Goal: Task Accomplishment & Management: Manage account settings

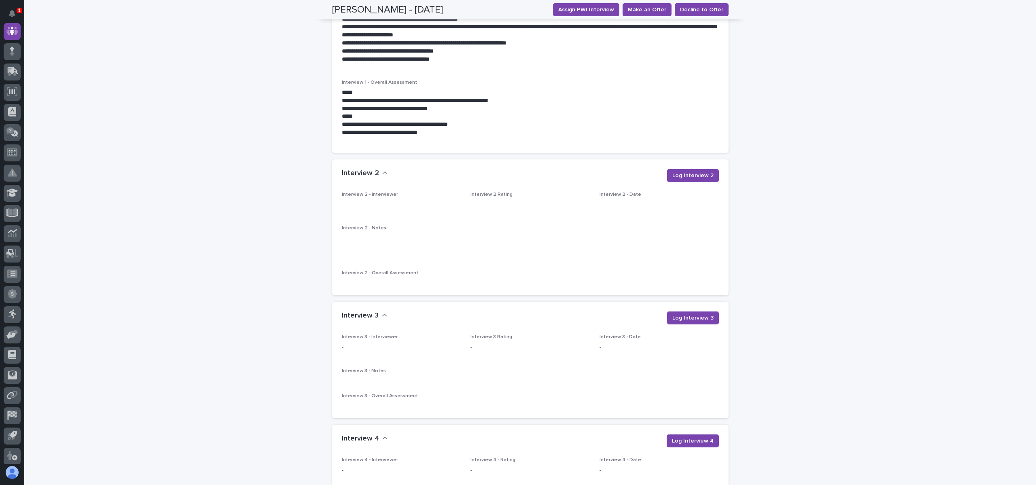
scroll to position [1115, 0]
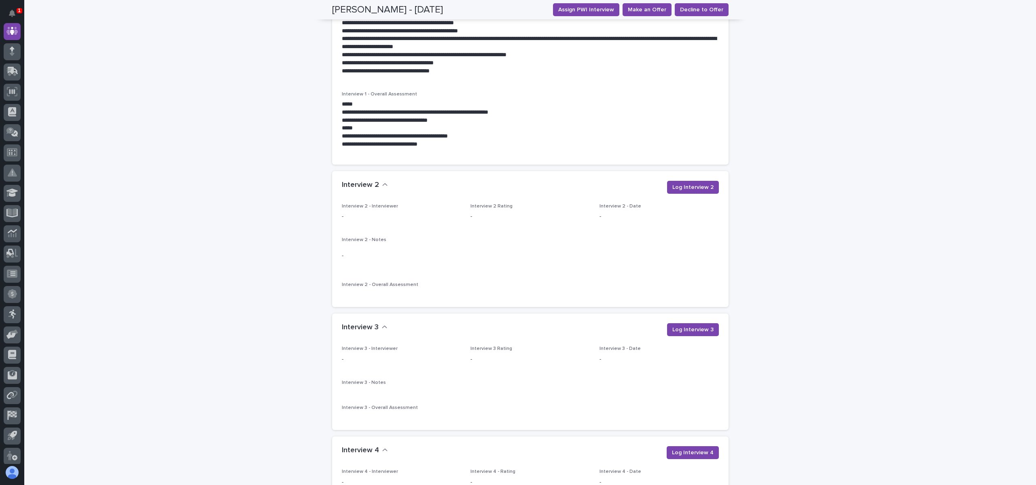
scroll to position [994, 0]
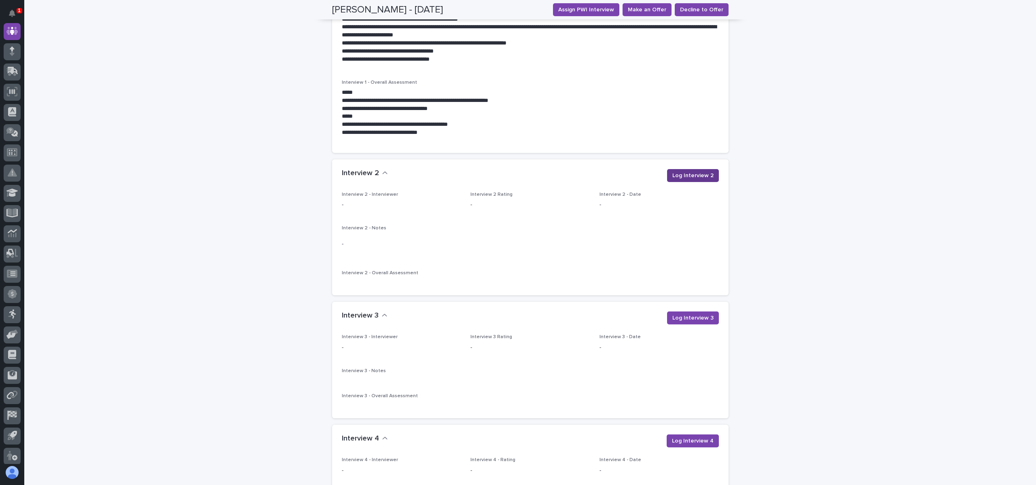
click at [698, 171] on span "Log Interview 2" at bounding box center [692, 175] width 41 height 8
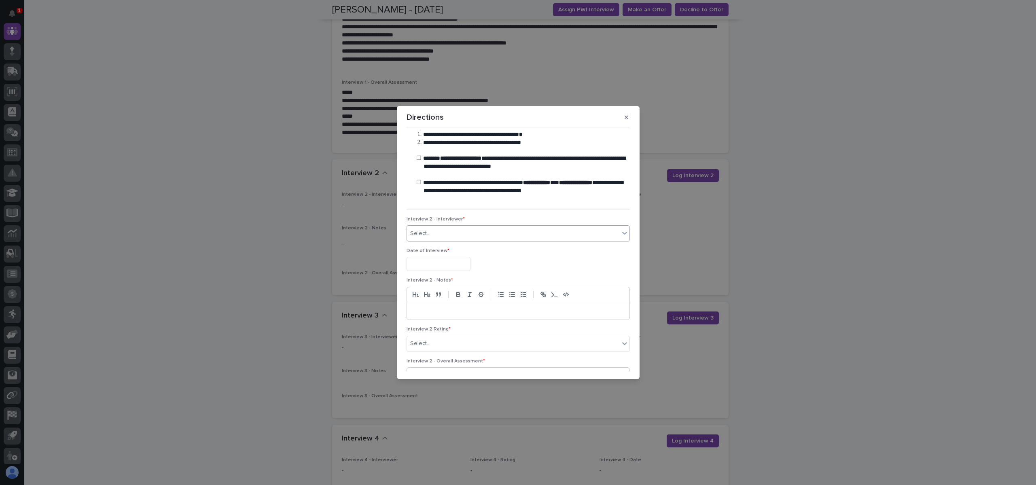
click at [452, 227] on div "Select..." at bounding box center [513, 233] width 212 height 13
click at [214, 219] on div "**********" at bounding box center [518, 242] width 1036 height 485
click at [632, 117] on button "button" at bounding box center [626, 117] width 13 height 13
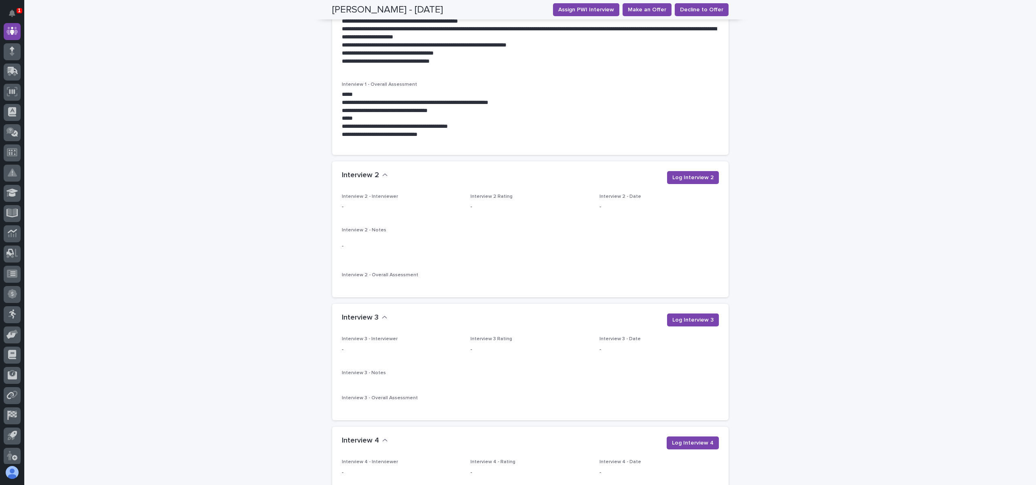
scroll to position [994, 0]
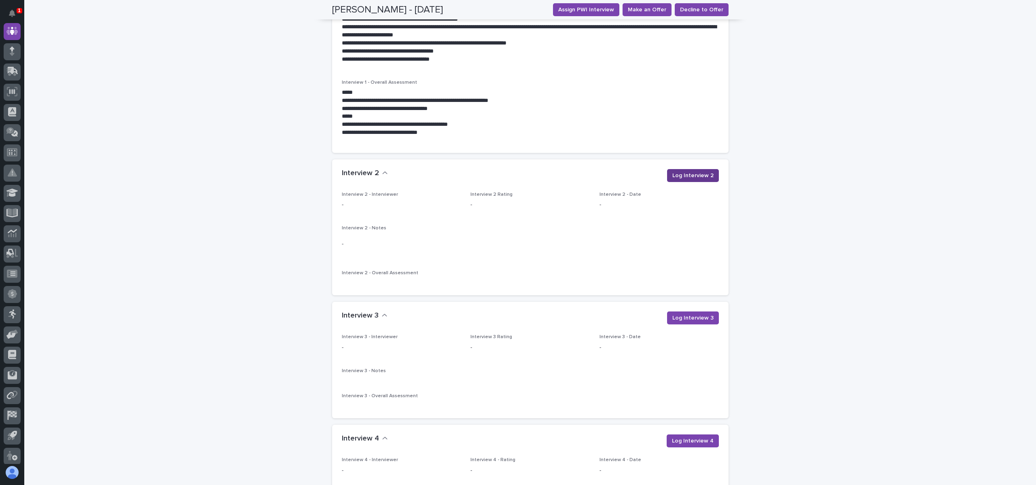
click at [679, 171] on span "Log Interview 2" at bounding box center [692, 175] width 41 height 8
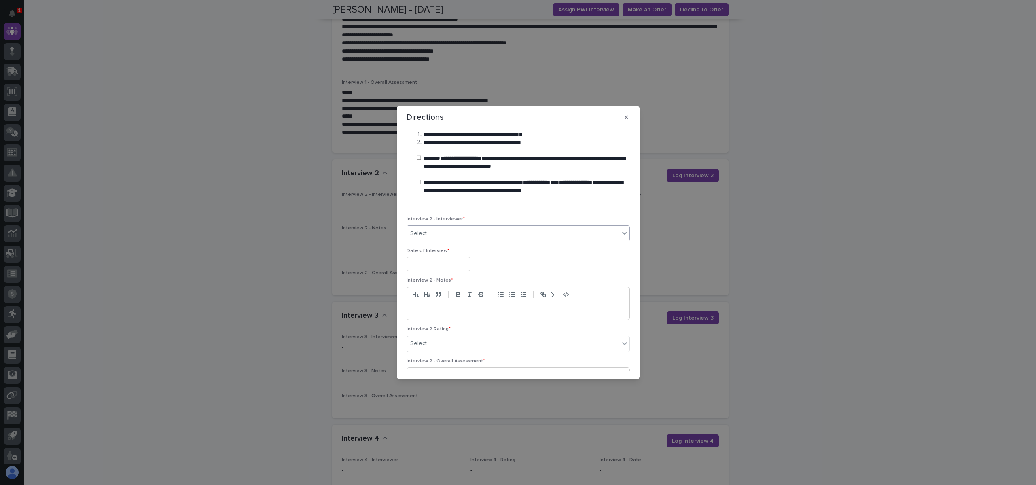
click at [438, 229] on div "Select..." at bounding box center [513, 233] width 212 height 13
type input "******"
click at [505, 246] on div "[PERSON_NAME]" at bounding box center [515, 249] width 216 height 14
click at [435, 256] on div "Date of Interview *" at bounding box center [517, 263] width 223 height 30
click at [431, 260] on input "text" at bounding box center [438, 264] width 64 height 14
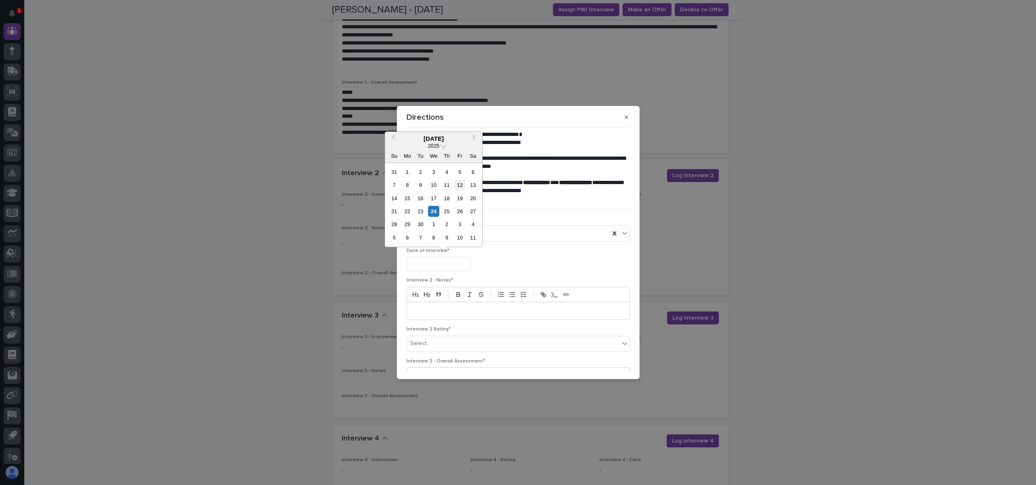
click at [463, 184] on div "12" at bounding box center [459, 185] width 11 height 11
type input "**********"
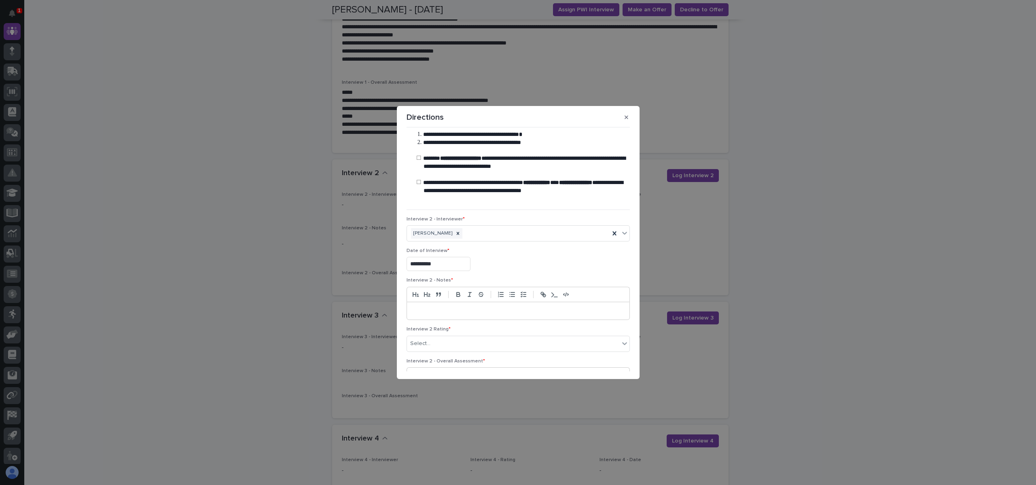
click at [522, 254] on div "**********" at bounding box center [517, 263] width 223 height 30
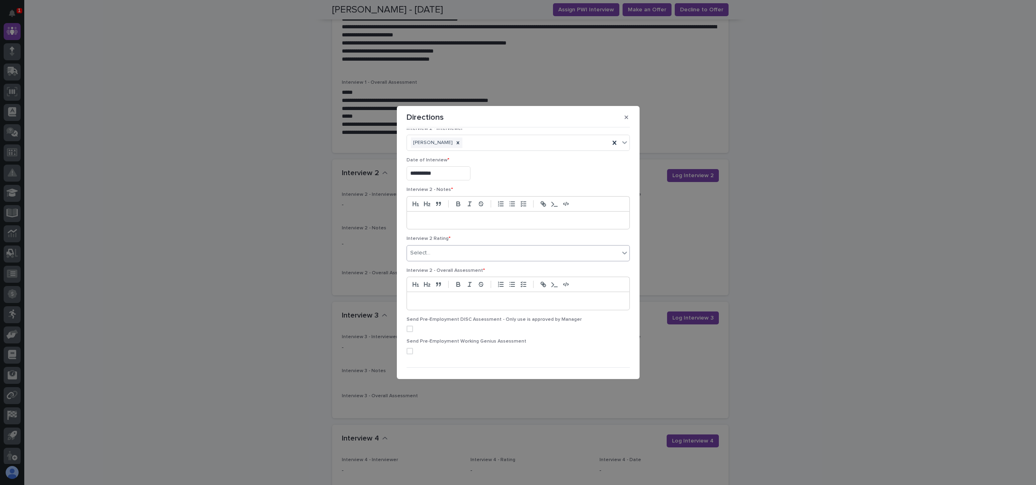
scroll to position [106, 0]
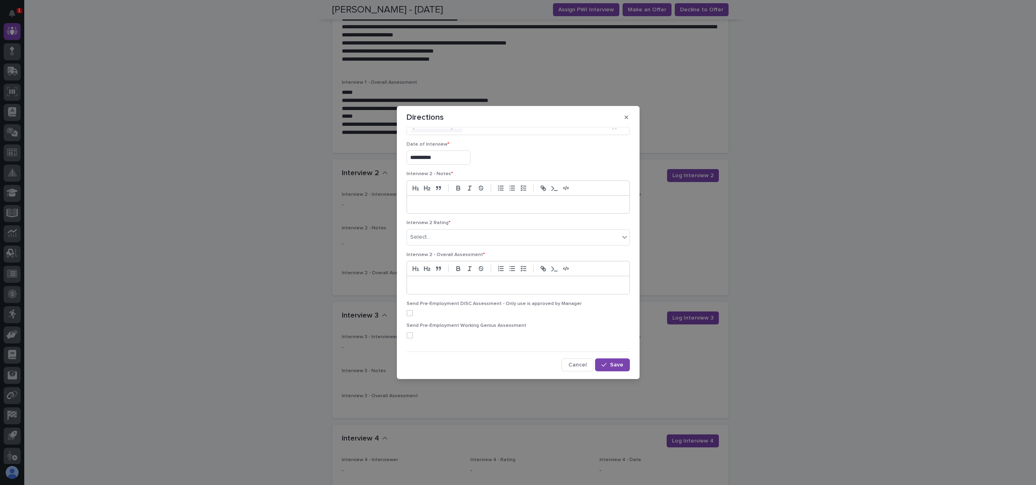
click at [427, 205] on p at bounding box center [518, 205] width 210 height 8
click at [434, 201] on p at bounding box center [518, 205] width 210 height 8
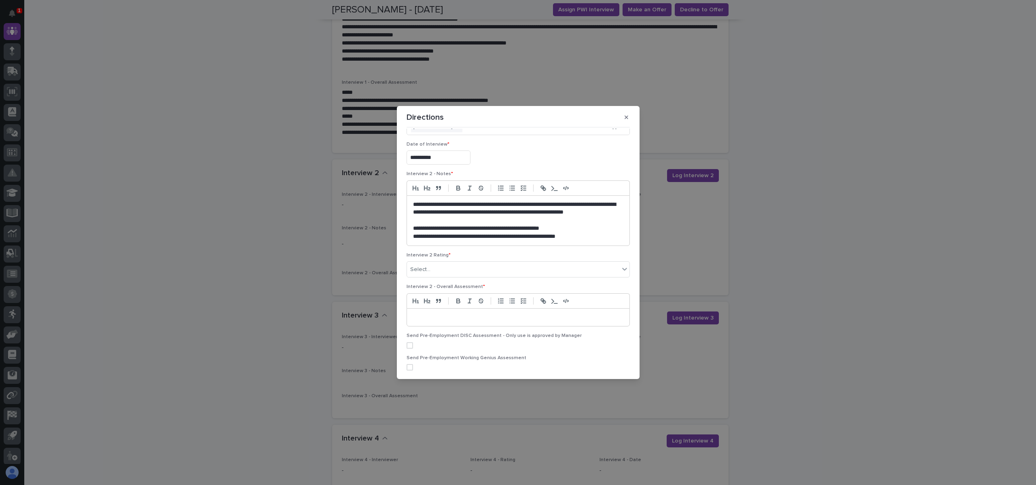
click at [468, 216] on p "**********" at bounding box center [515, 213] width 204 height 24
click at [544, 208] on p "**********" at bounding box center [515, 213] width 204 height 24
click at [545, 211] on p "**********" at bounding box center [515, 213] width 204 height 24
click at [543, 211] on p "**********" at bounding box center [515, 213] width 204 height 24
click at [572, 234] on p "**********" at bounding box center [515, 237] width 204 height 8
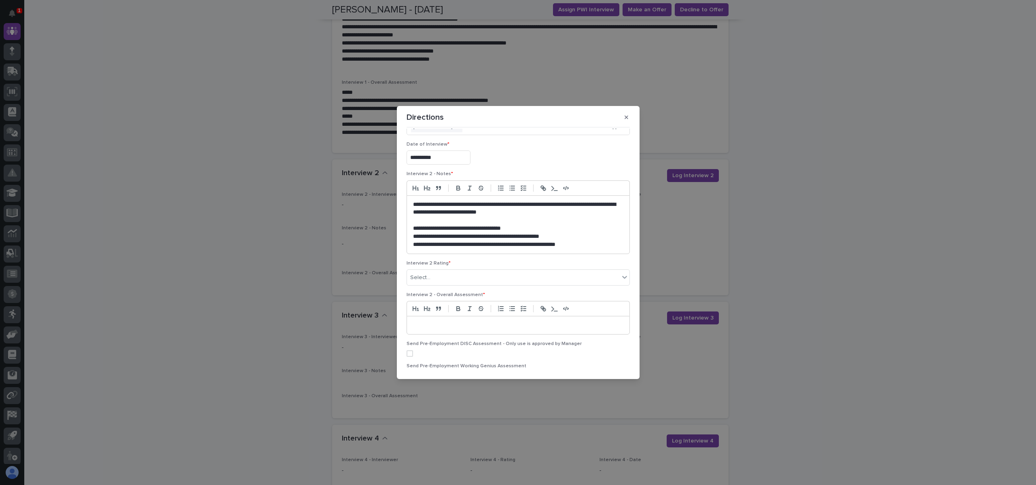
click at [541, 228] on p "**********" at bounding box center [515, 228] width 204 height 8
click at [572, 242] on p "**********" at bounding box center [515, 245] width 204 height 8
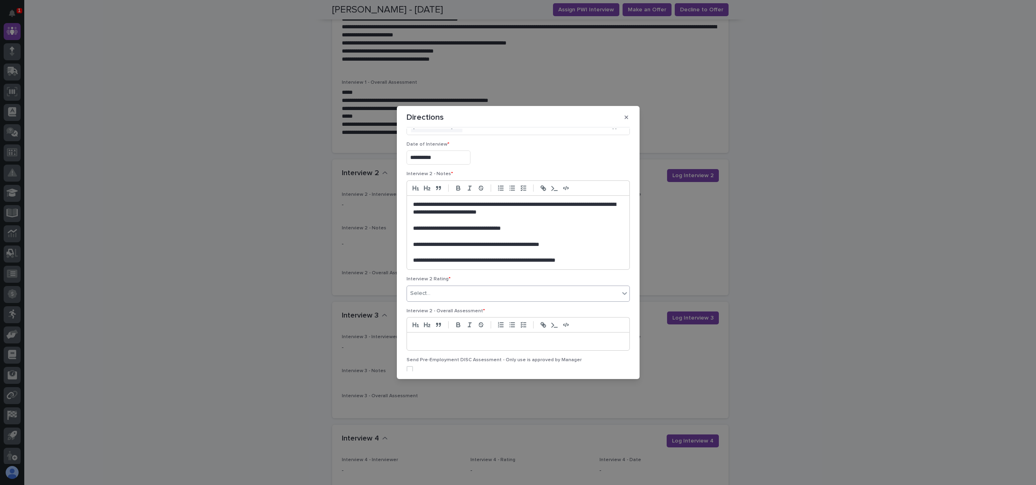
click at [476, 295] on div "Select..." at bounding box center [513, 293] width 212 height 13
click at [487, 341] on div "3 - Acceptable Candidate (Advance with Hesitations)" at bounding box center [515, 337] width 216 height 14
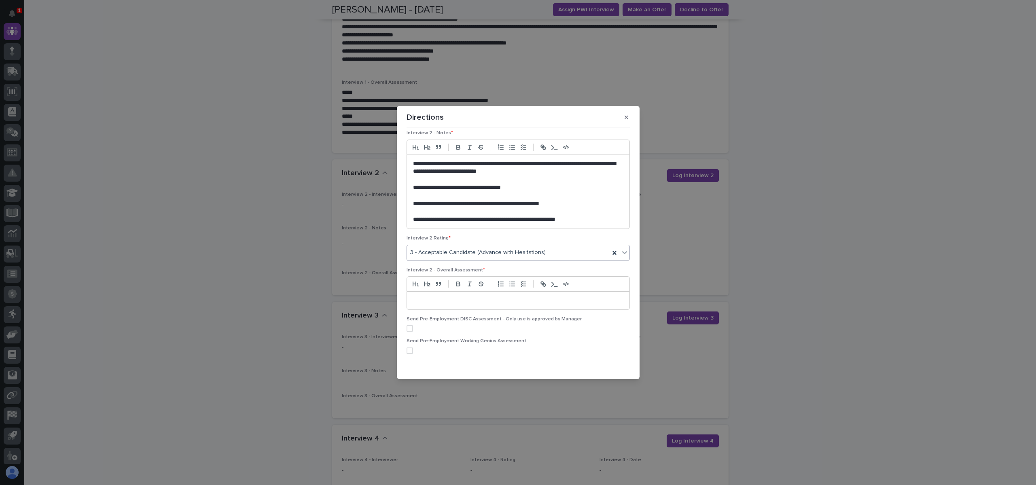
scroll to position [163, 0]
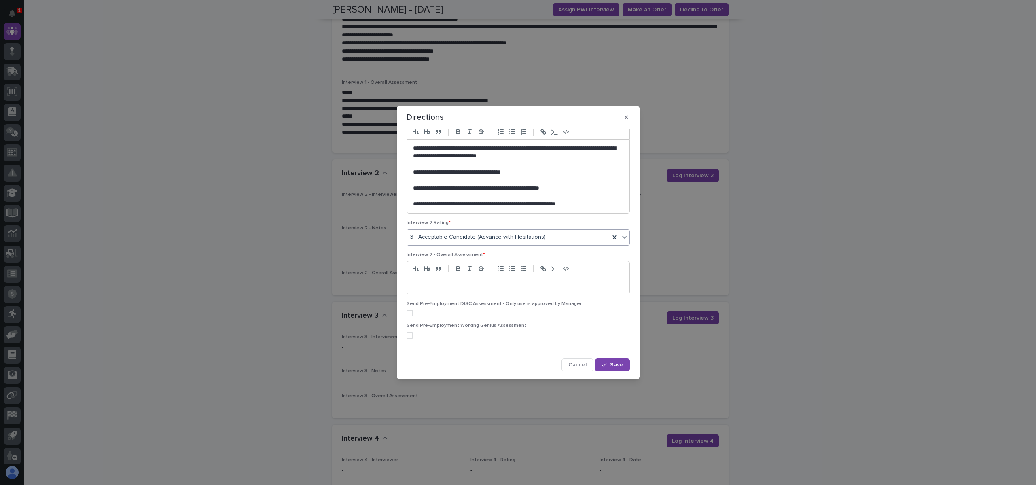
click at [474, 284] on p at bounding box center [518, 285] width 210 height 8
click at [425, 285] on p at bounding box center [518, 285] width 210 height 8
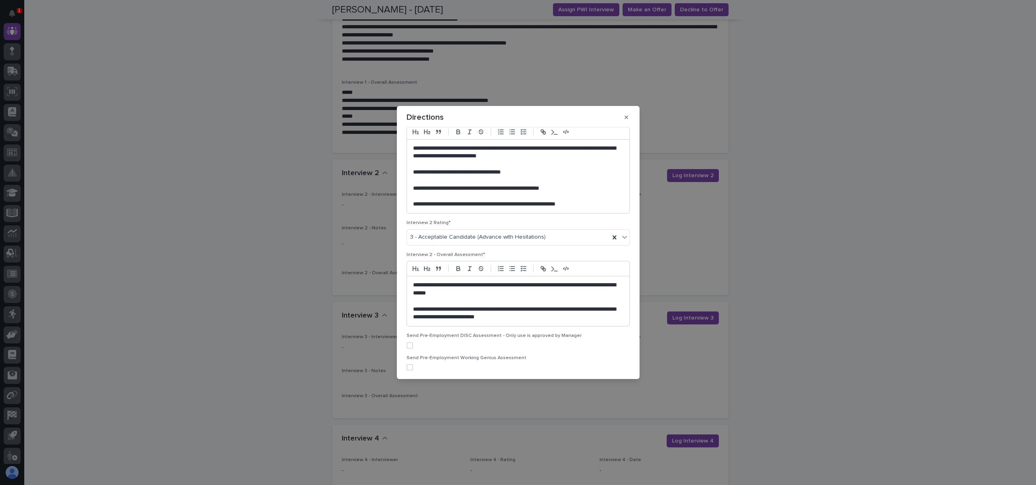
scroll to position [195, 0]
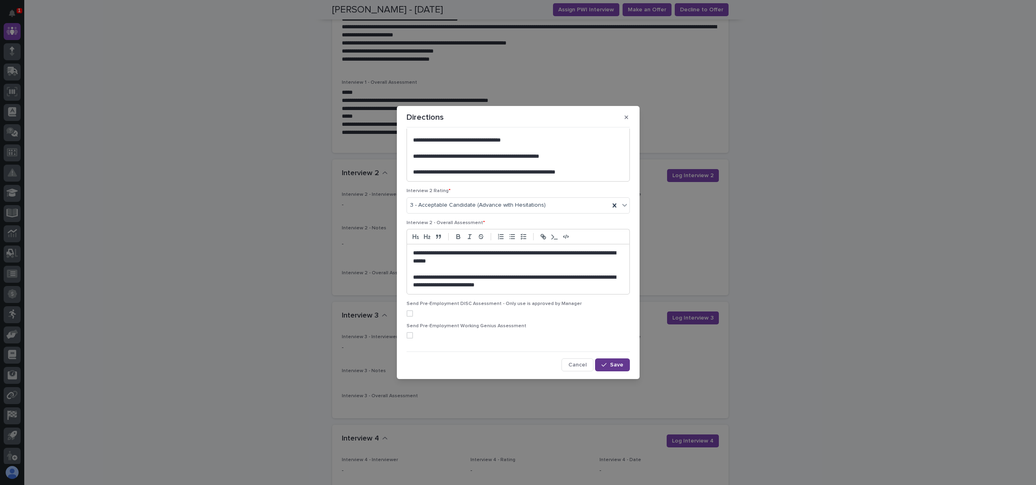
click at [618, 363] on button "Save" at bounding box center [612, 364] width 34 height 13
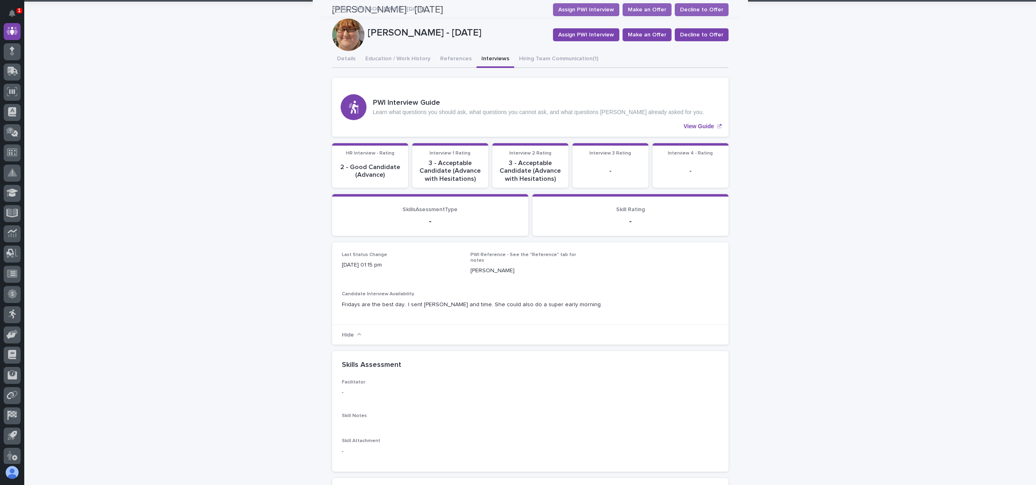
scroll to position [0, 0]
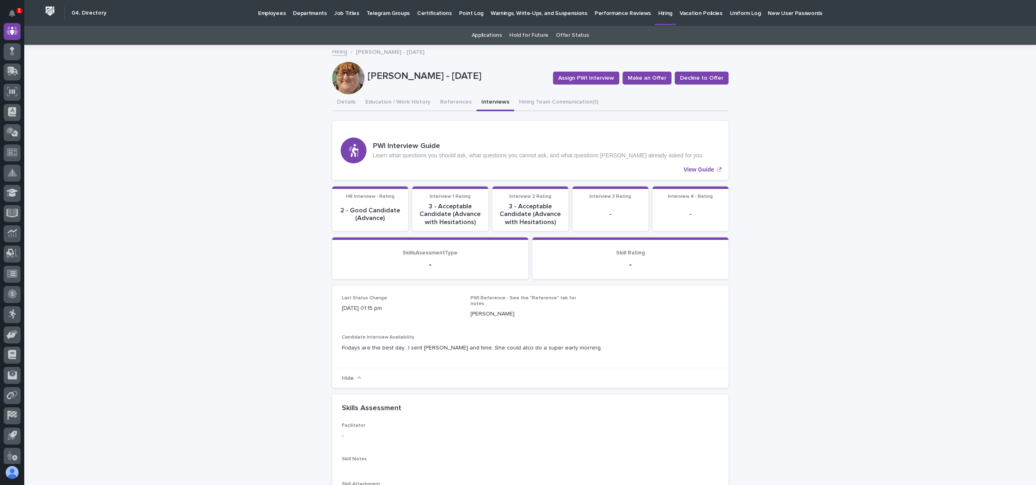
click at [334, 51] on link "Hiring" at bounding box center [339, 51] width 15 height 9
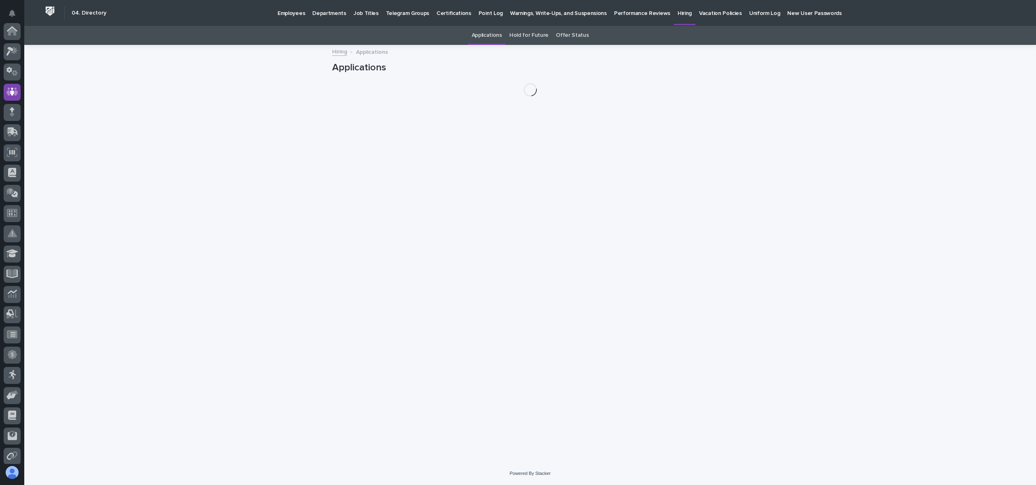
scroll to position [61, 0]
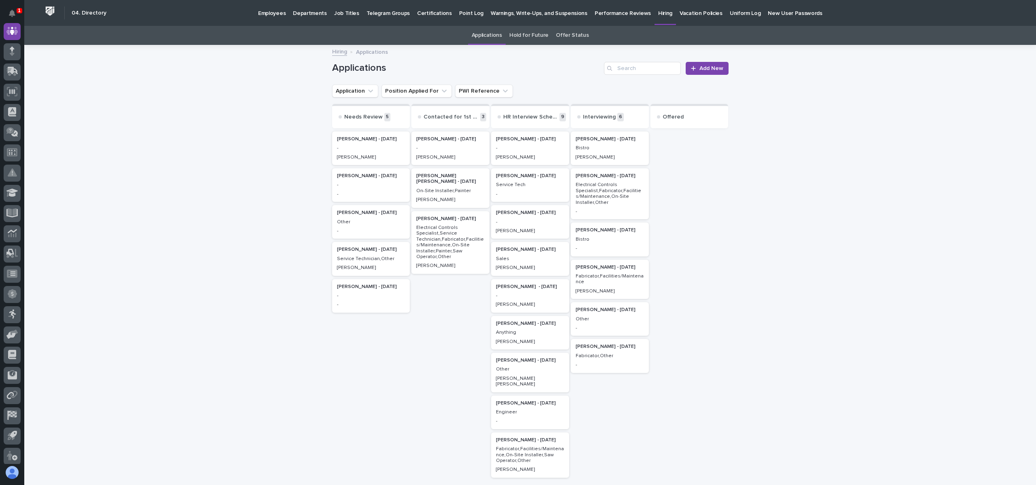
click at [361, 218] on div "Other" at bounding box center [371, 221] width 68 height 7
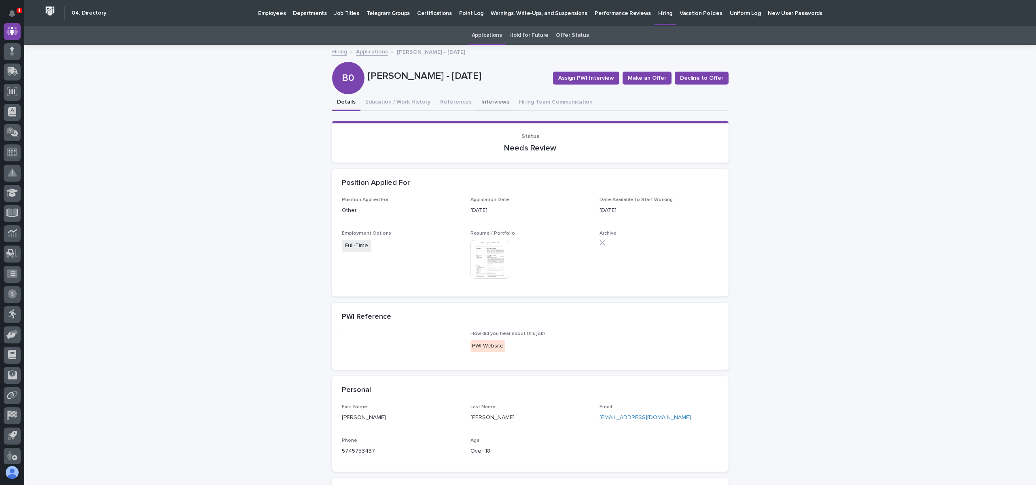
click at [490, 103] on button "Interviews" at bounding box center [495, 102] width 38 height 17
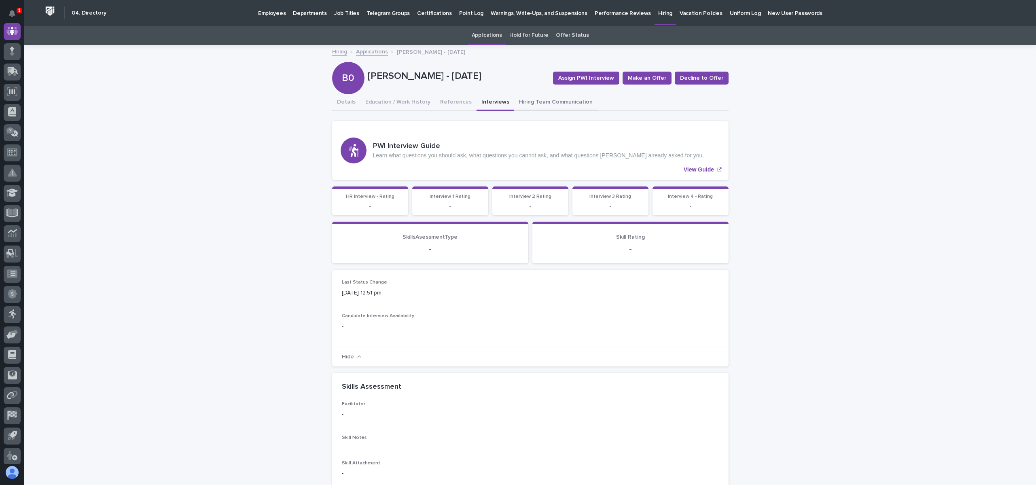
click at [555, 99] on button "Hiring Team Communication" at bounding box center [555, 102] width 83 height 17
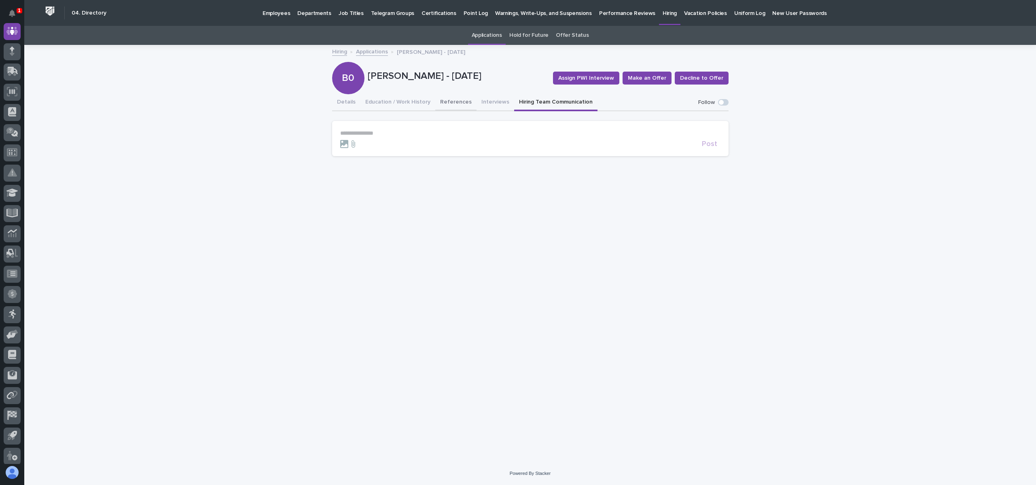
click at [448, 105] on button "References" at bounding box center [455, 102] width 41 height 17
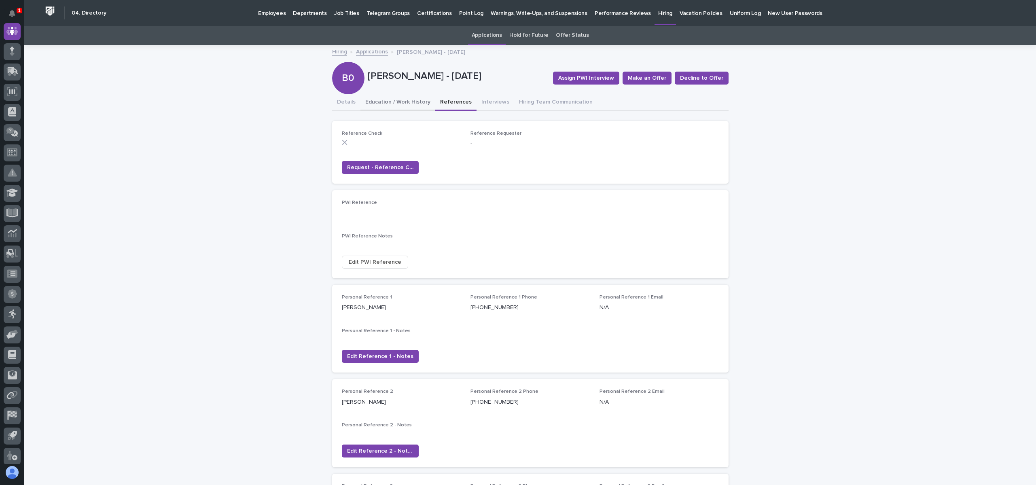
click at [401, 107] on button "Education / Work History" at bounding box center [397, 102] width 75 height 17
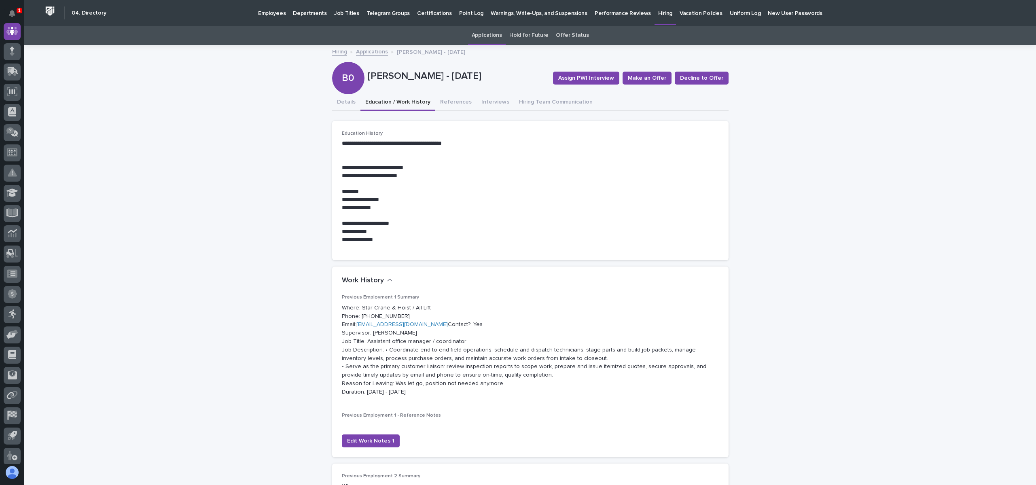
click at [368, 52] on link "Applications" at bounding box center [372, 51] width 32 height 9
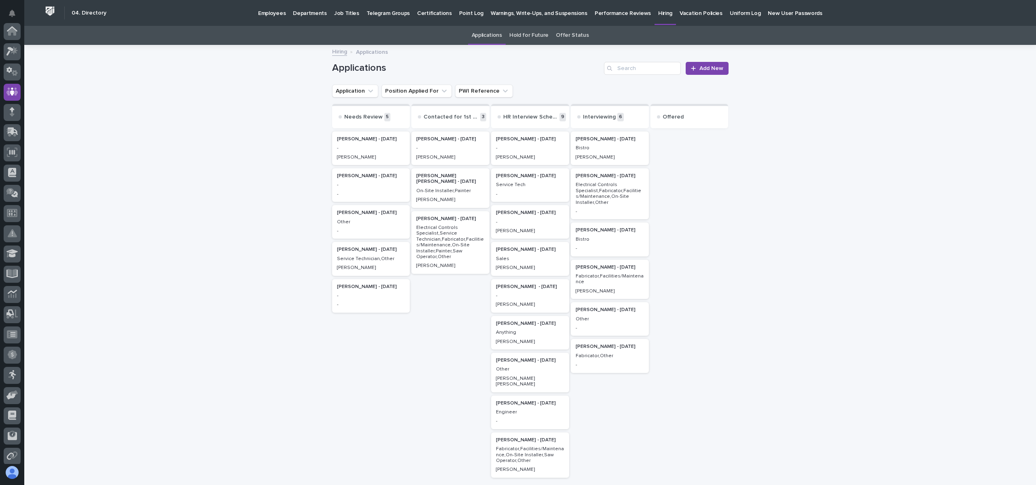
scroll to position [61, 0]
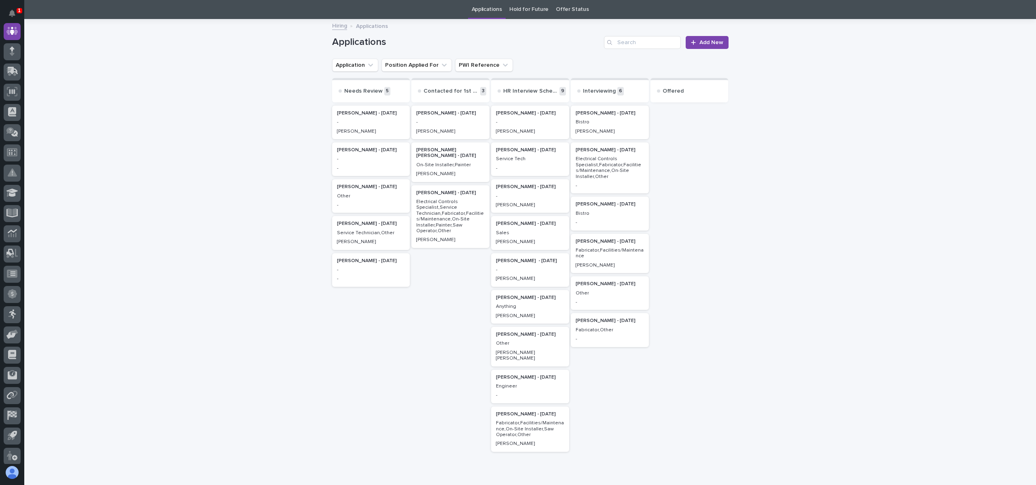
click at [598, 211] on p "Bistro" at bounding box center [609, 214] width 68 height 6
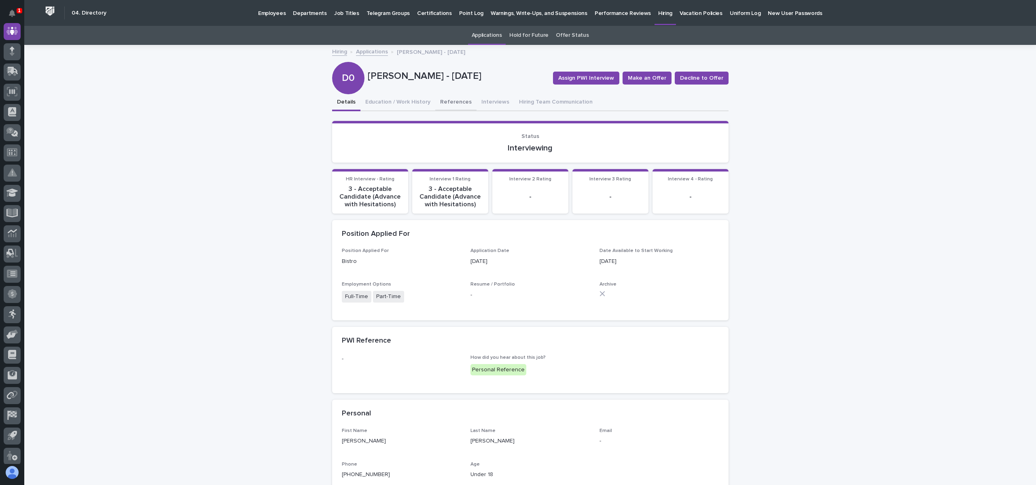
click at [449, 103] on button "References" at bounding box center [455, 102] width 41 height 17
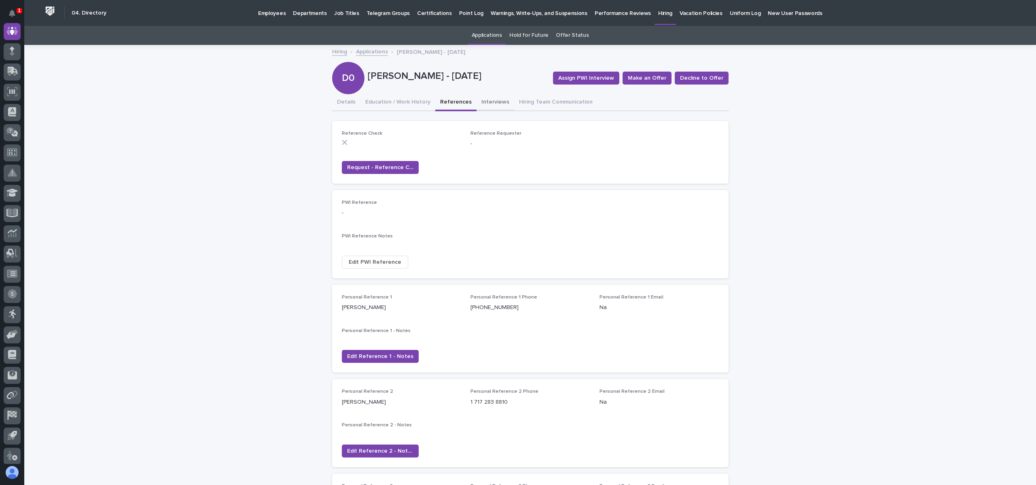
click at [486, 100] on button "Interviews" at bounding box center [495, 102] width 38 height 17
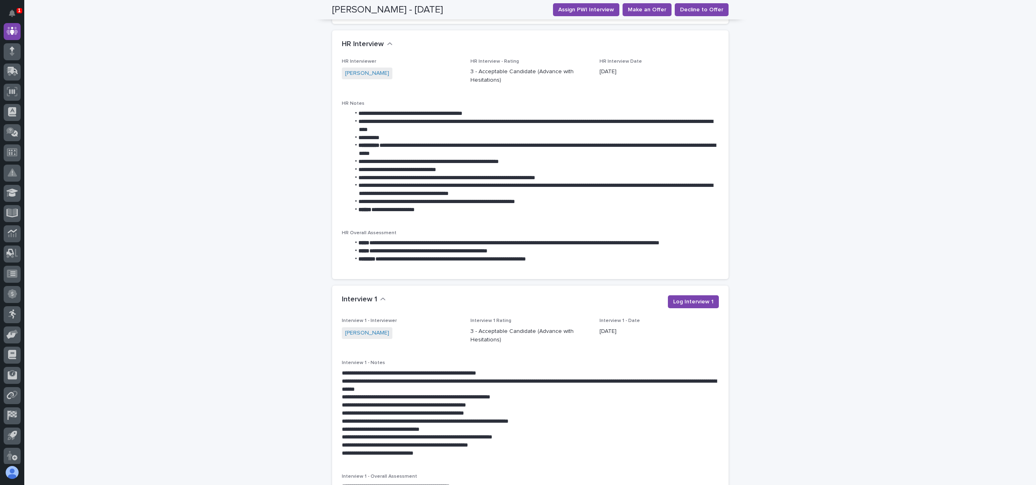
scroll to position [607, 0]
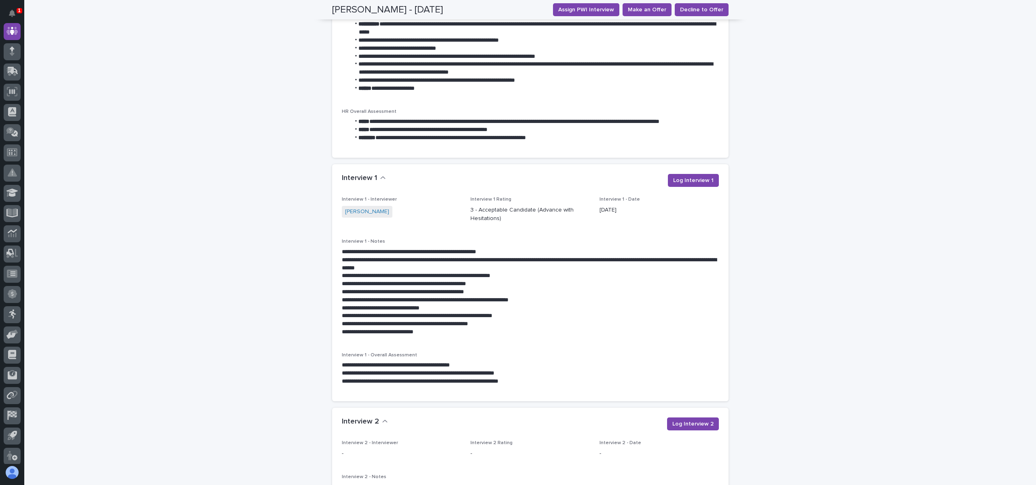
click at [251, 123] on div "Loading... Saving… Loading... Saving… [PERSON_NAME] - [DATE] Assign PWI Intervi…" at bounding box center [529, 138] width 1011 height 1398
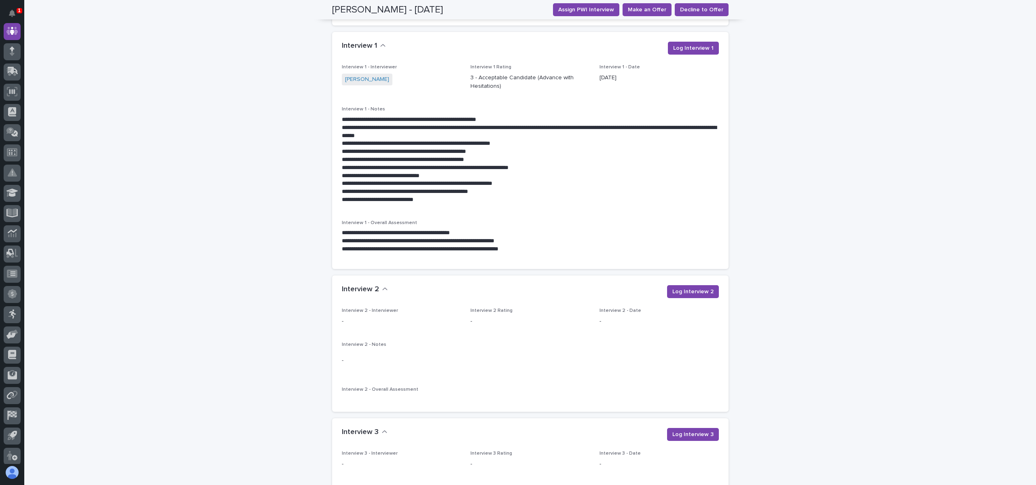
scroll to position [728, 0]
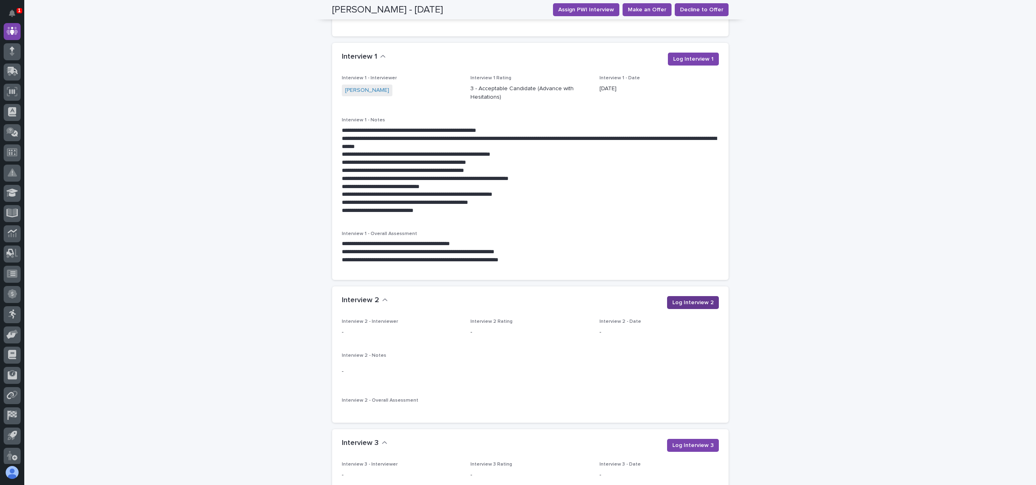
click at [688, 301] on span "Log Interview 2" at bounding box center [692, 302] width 41 height 8
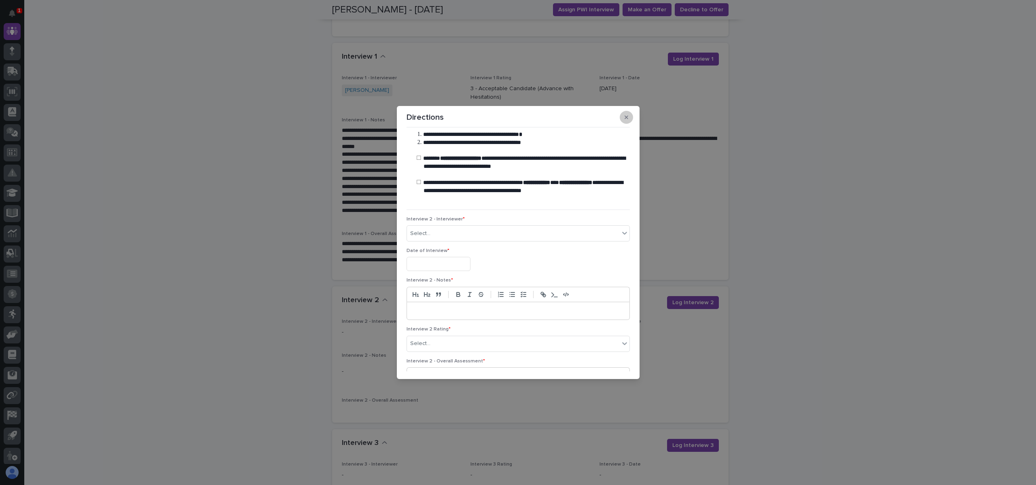
click at [624, 116] on icon "button" at bounding box center [626, 118] width 4 height 4
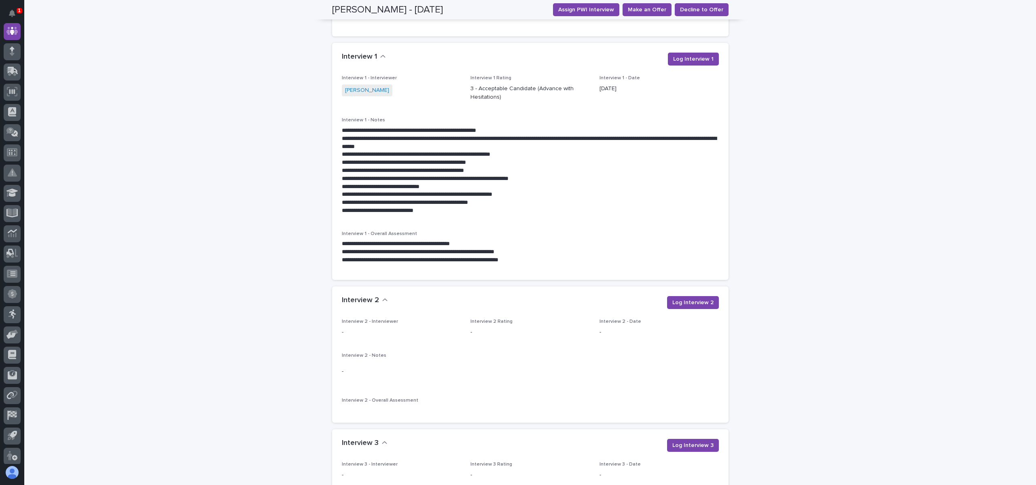
click at [185, 182] on div "Loading... Saving… Loading... Saving… [PERSON_NAME] - [DATE] Assign PWI Intervi…" at bounding box center [529, 17] width 1011 height 1398
click at [695, 300] on span "Log Interview 2" at bounding box center [692, 302] width 41 height 8
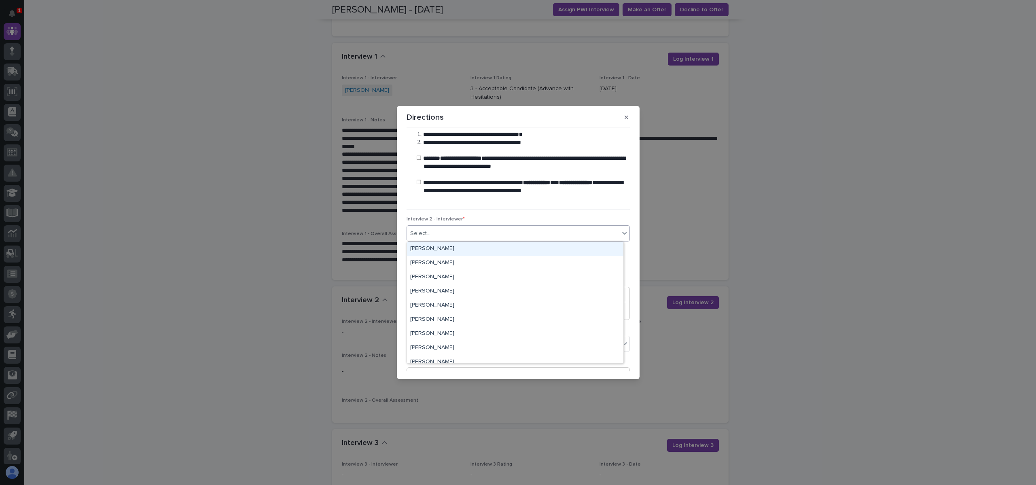
click at [471, 229] on div "Select..." at bounding box center [513, 233] width 212 height 13
type input "******"
click at [460, 247] on div "[PERSON_NAME]" at bounding box center [515, 249] width 216 height 14
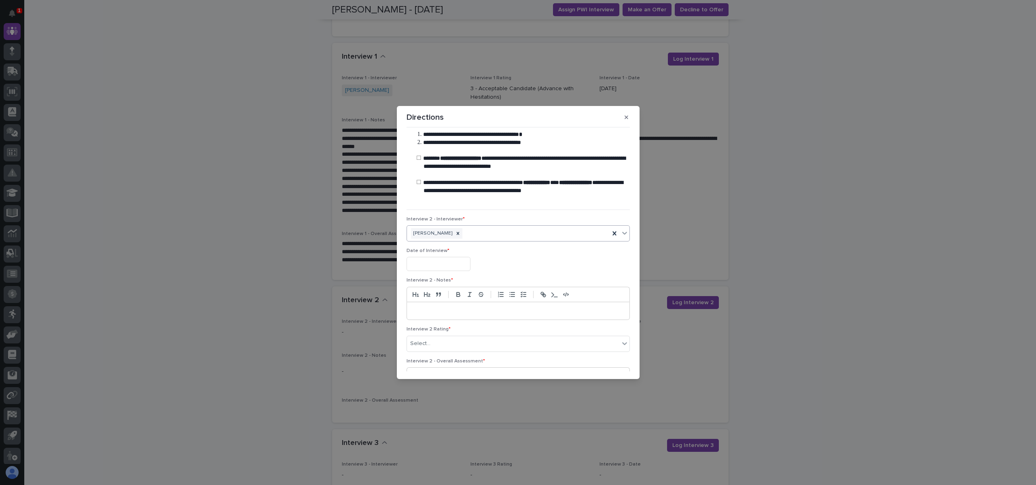
click at [465, 262] on input "text" at bounding box center [438, 264] width 64 height 14
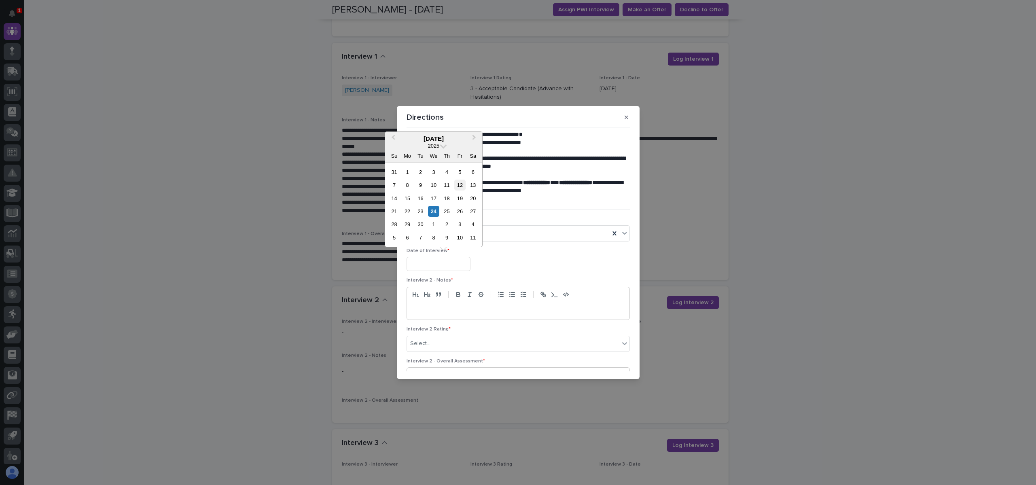
click at [461, 182] on div "12" at bounding box center [459, 185] width 11 height 11
type input "**********"
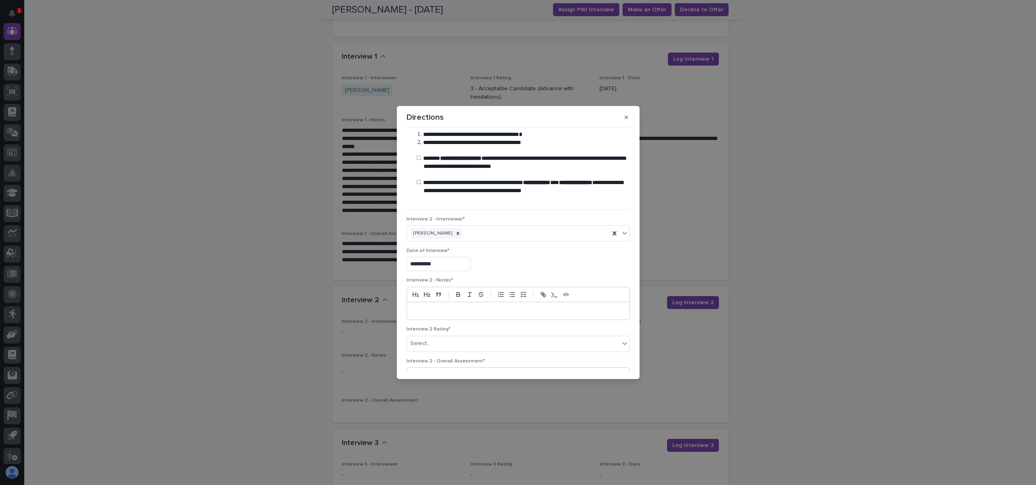
click at [455, 315] on p at bounding box center [518, 311] width 210 height 8
click at [464, 309] on p at bounding box center [518, 311] width 210 height 8
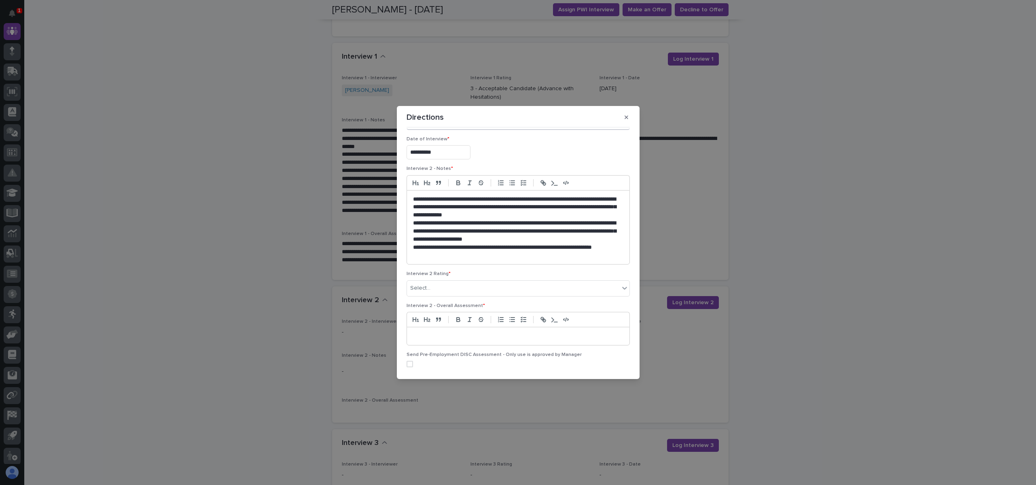
scroll to position [121, 0]
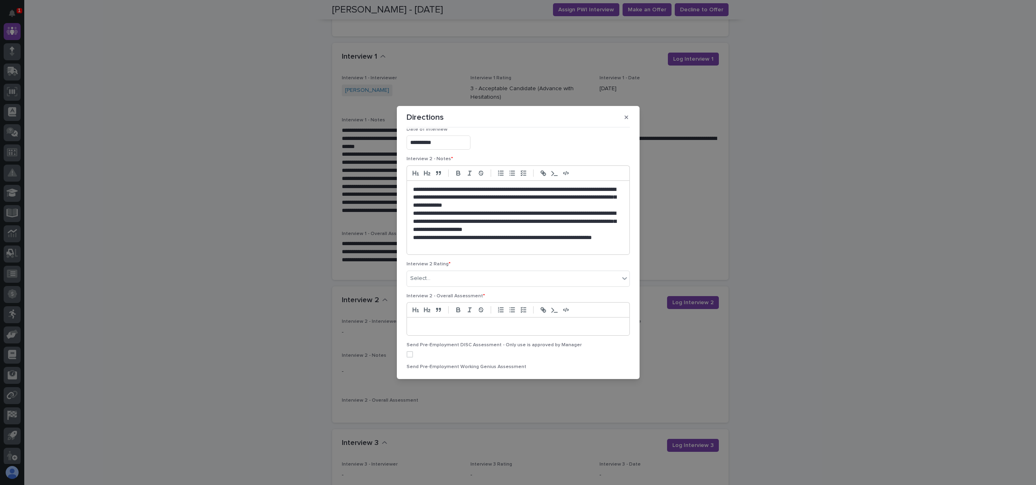
click at [549, 205] on p "**********" at bounding box center [515, 198] width 204 height 24
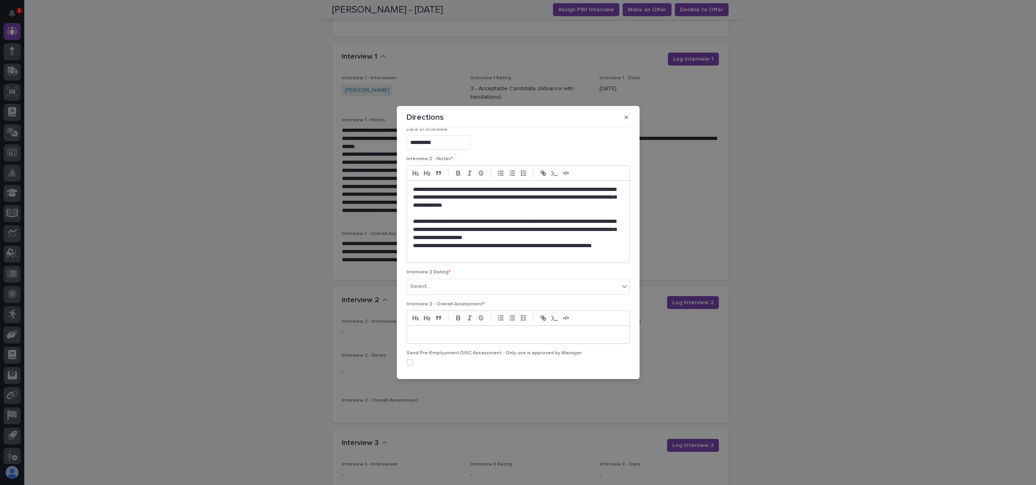
click at [563, 237] on p "**********" at bounding box center [515, 230] width 204 height 24
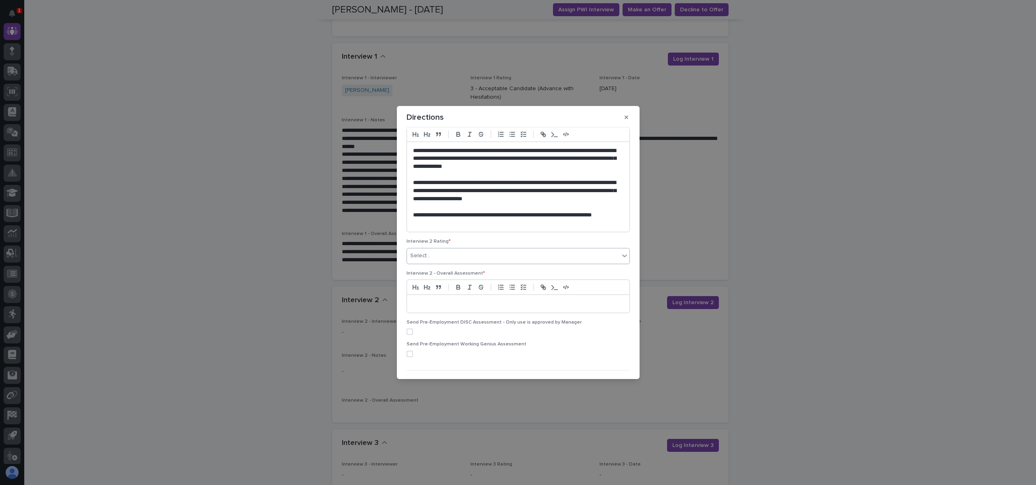
scroll to position [179, 0]
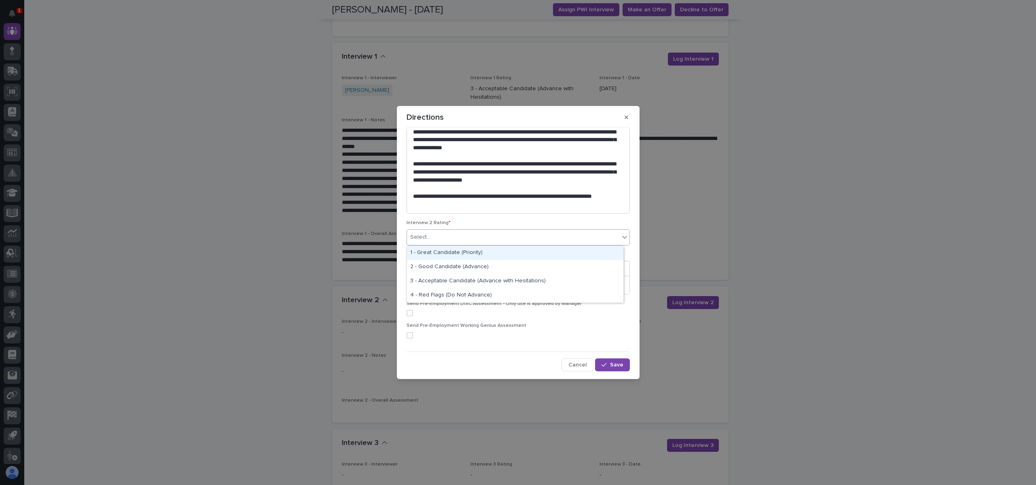
click at [490, 234] on div "Select..." at bounding box center [513, 236] width 212 height 13
drag, startPoint x: 489, startPoint y: 275, endPoint x: 481, endPoint y: 267, distance: 11.2
click at [481, 267] on div "2 - Good Candidate (Advance)" at bounding box center [515, 267] width 216 height 14
click at [474, 274] on div at bounding box center [517, 268] width 223 height 15
click at [472, 277] on div at bounding box center [518, 285] width 222 height 18
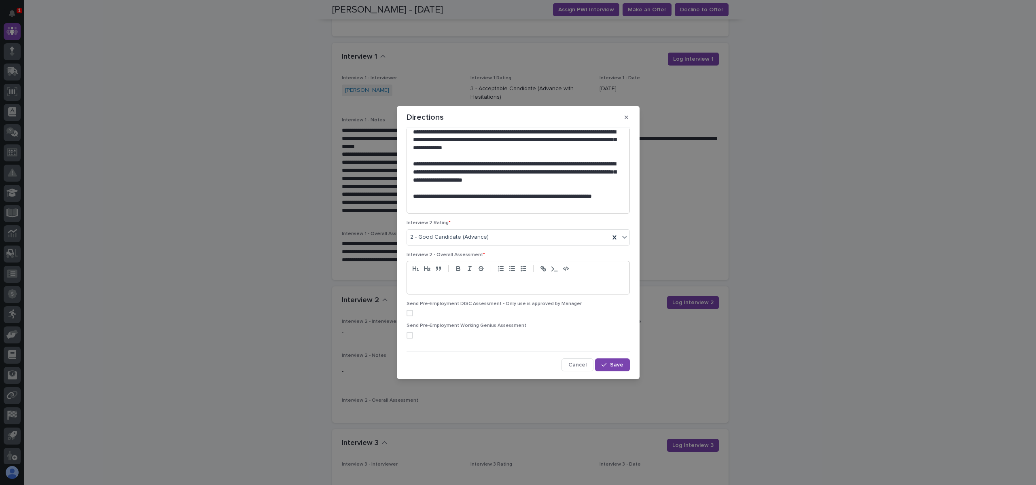
click at [450, 284] on p at bounding box center [518, 285] width 210 height 8
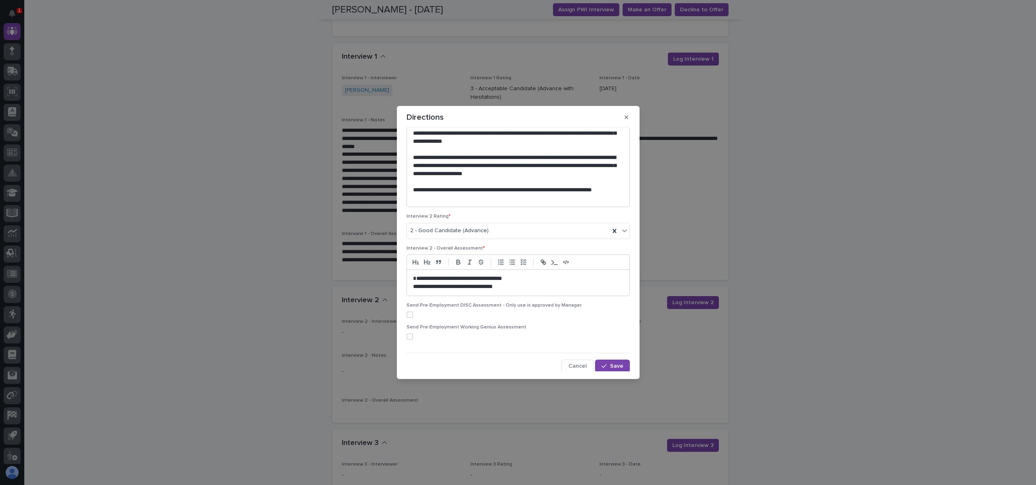
scroll to position [187, 0]
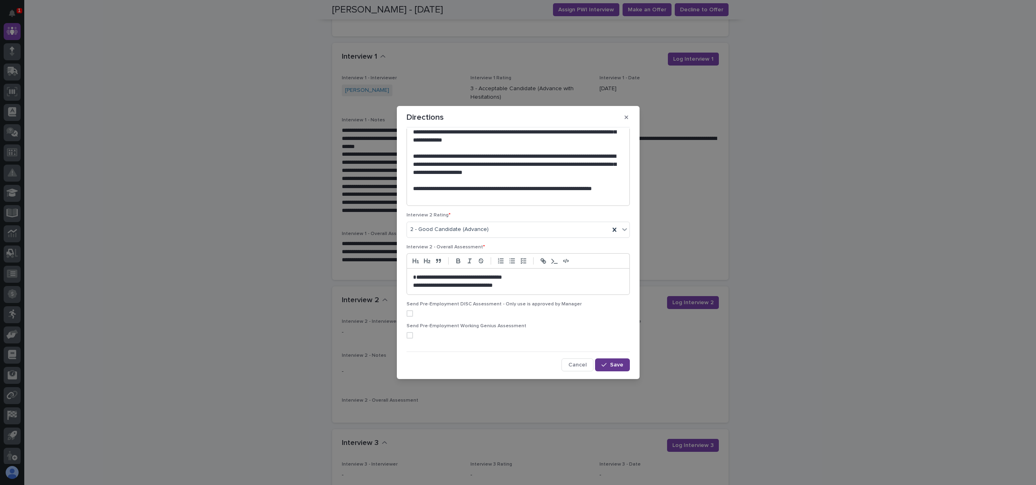
click at [612, 362] on span "Save" at bounding box center [616, 365] width 13 height 6
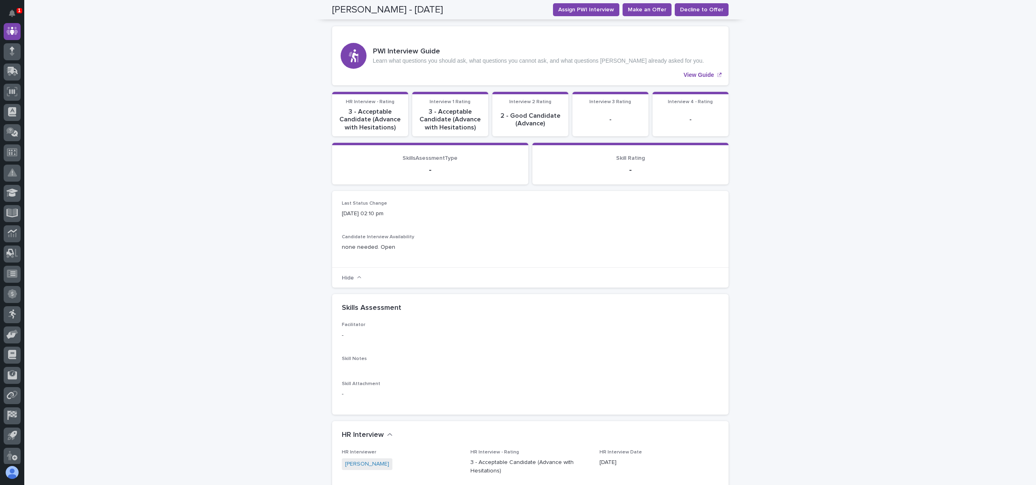
scroll to position [0, 0]
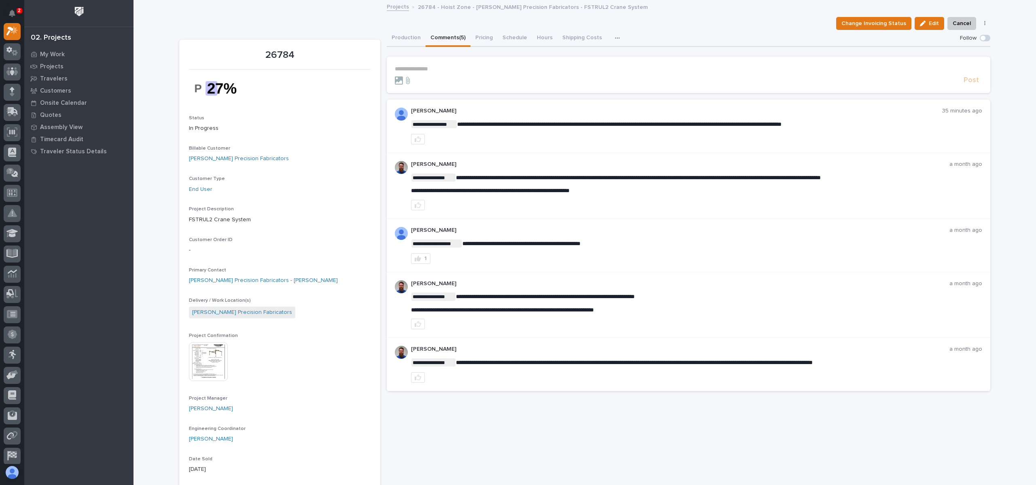
click at [435, 66] on p "**********" at bounding box center [688, 69] width 587 height 7
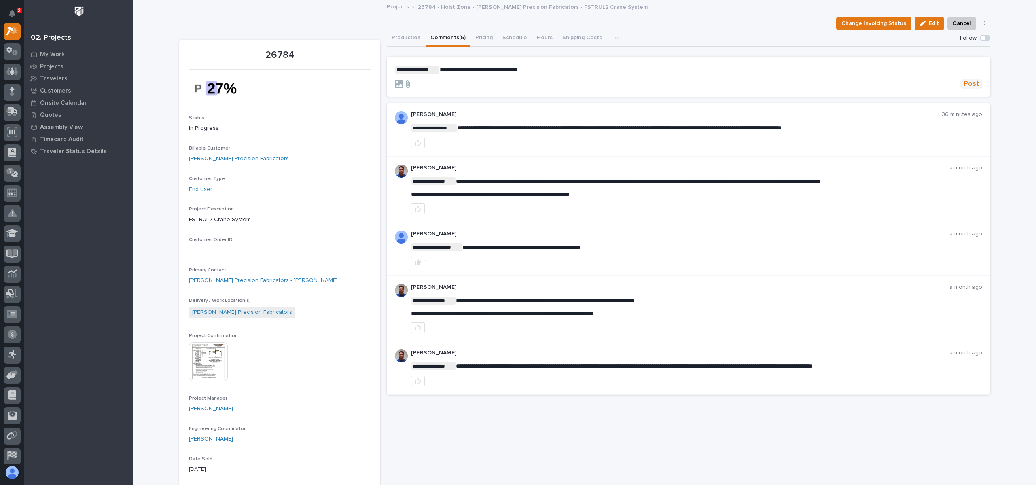
click at [968, 82] on span "Post" at bounding box center [970, 83] width 15 height 9
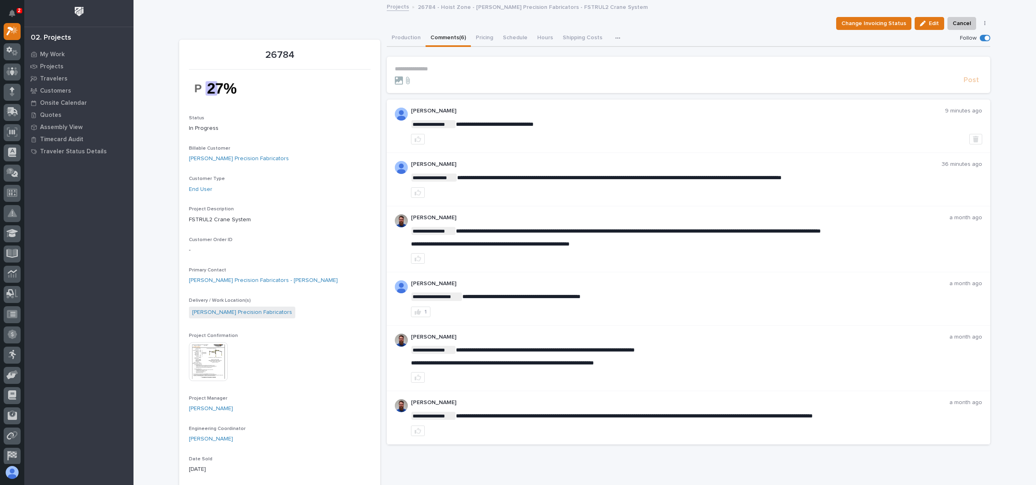
click at [75, 7] on img at bounding box center [79, 11] width 15 height 15
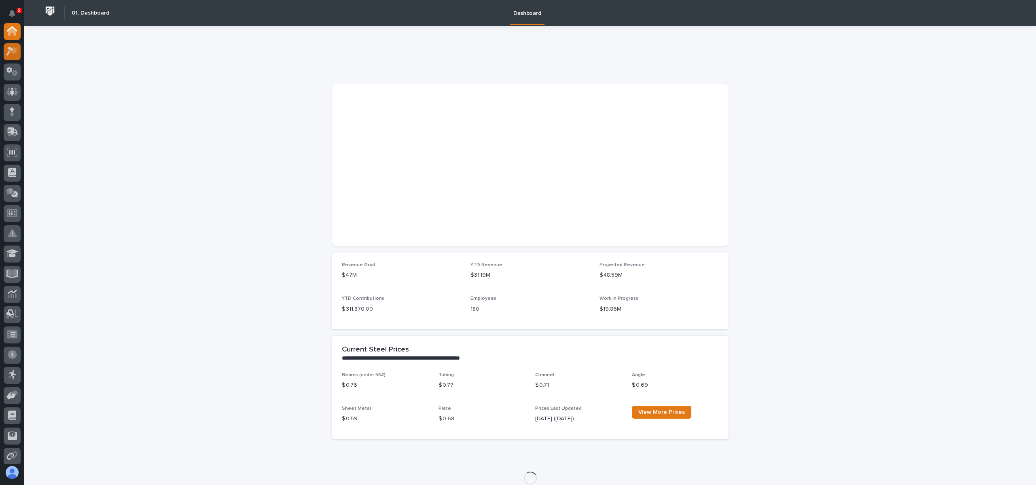
click at [16, 51] on icon at bounding box center [14, 51] width 7 height 8
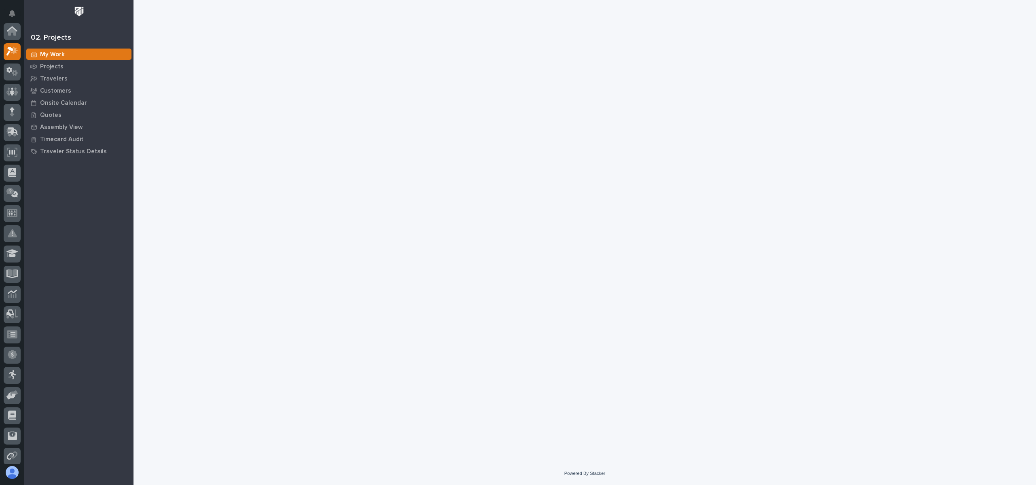
scroll to position [20, 0]
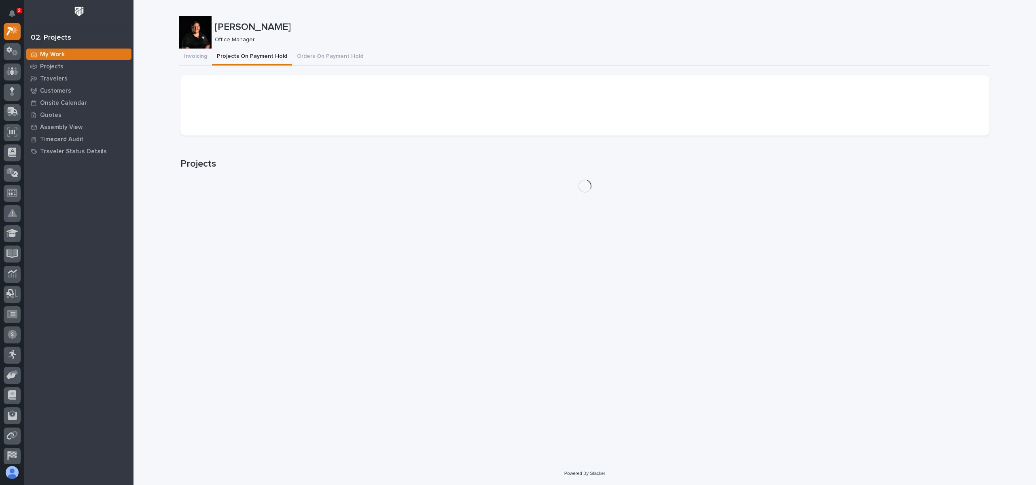
click at [260, 55] on button "Projects On Payment Hold" at bounding box center [252, 57] width 80 height 17
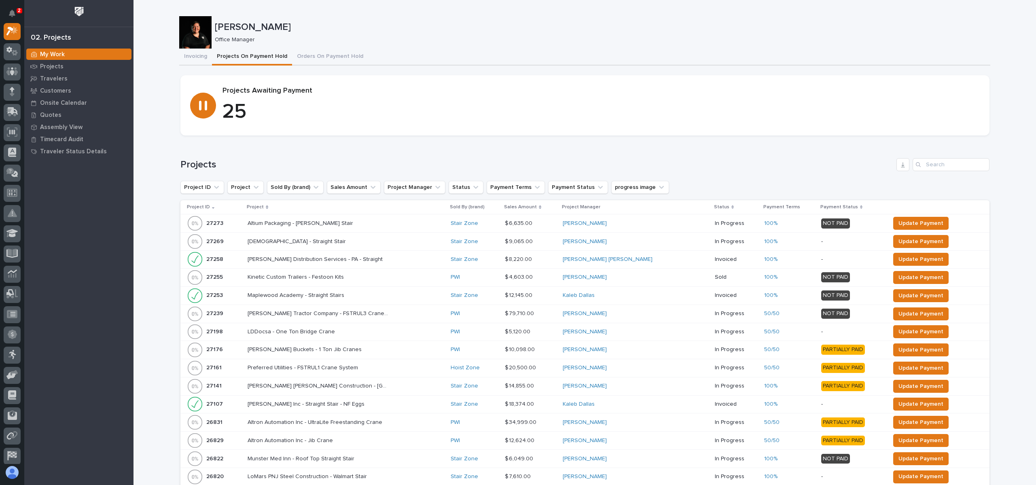
click at [261, 203] on p "Project" at bounding box center [255, 207] width 17 height 9
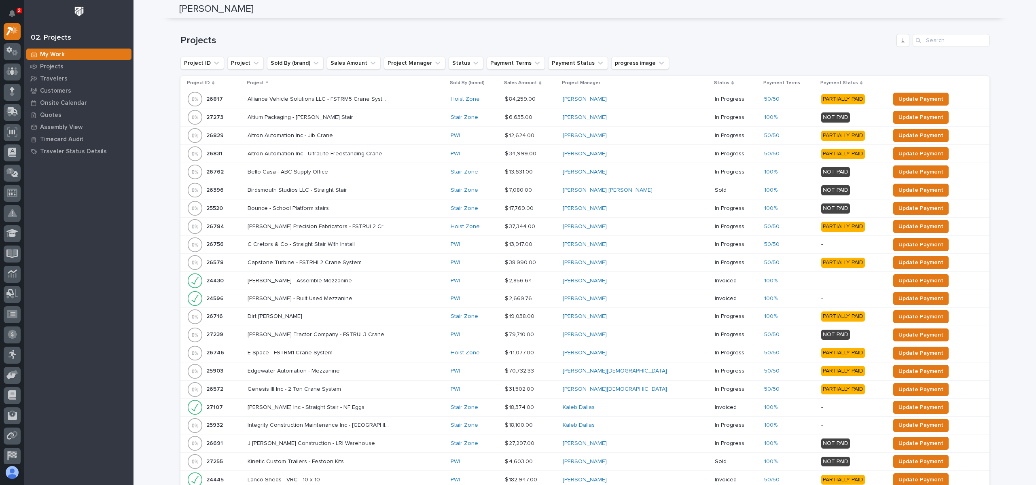
scroll to position [121, 0]
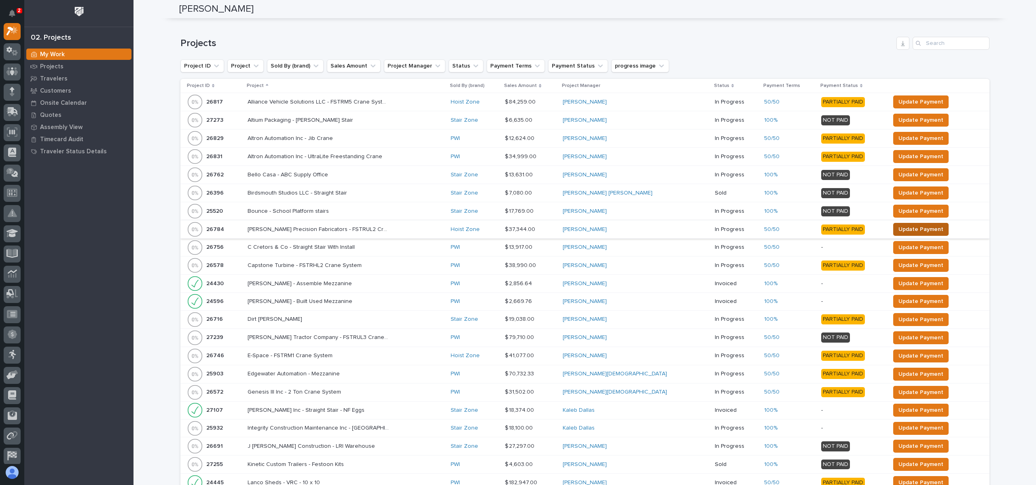
click at [898, 229] on span "Update Payment" at bounding box center [920, 229] width 45 height 10
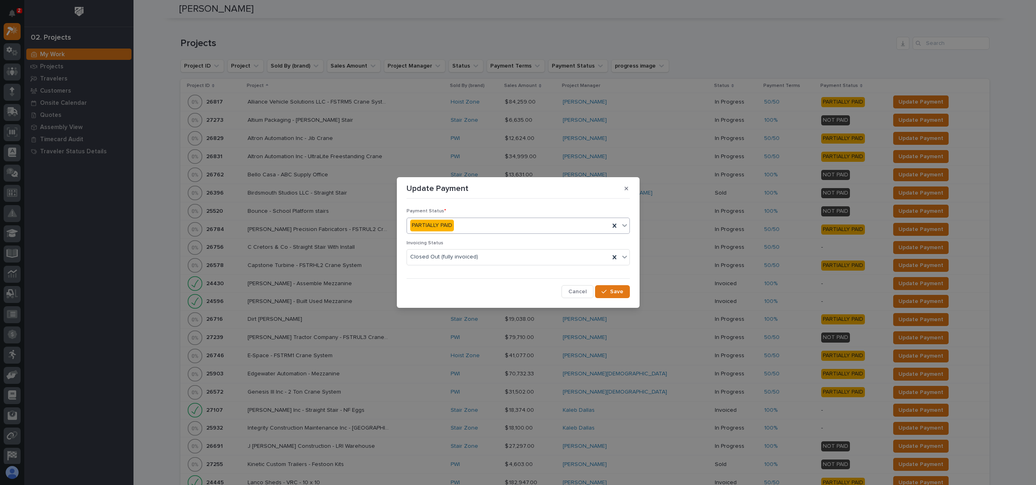
click at [472, 224] on div "PARTIALLY PAID" at bounding box center [508, 225] width 203 height 13
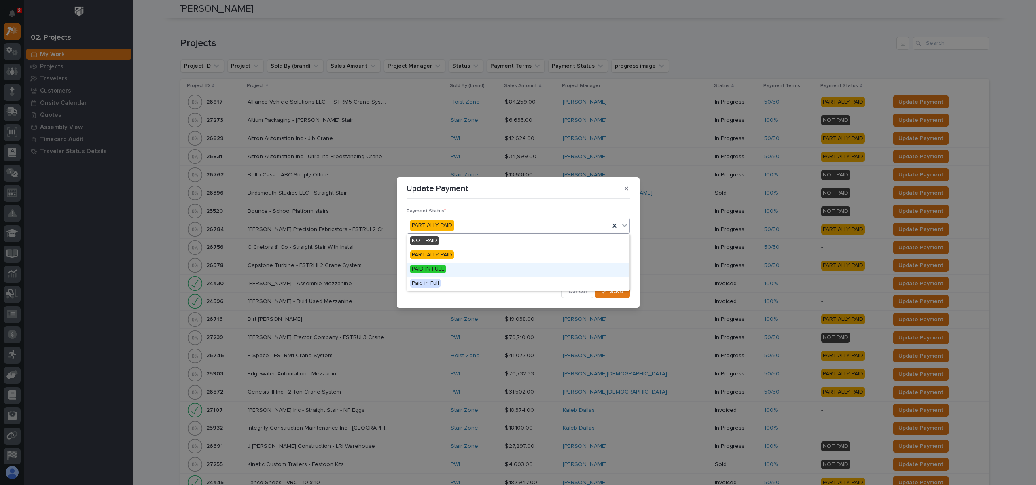
click at [440, 266] on span "PAID IN FULL" at bounding box center [428, 268] width 36 height 9
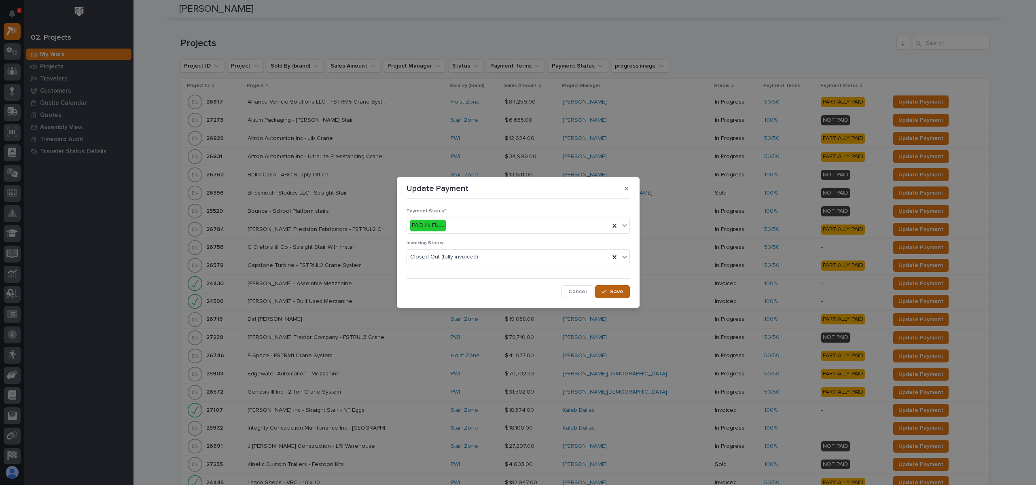
click at [607, 286] on button "Save" at bounding box center [612, 291] width 34 height 13
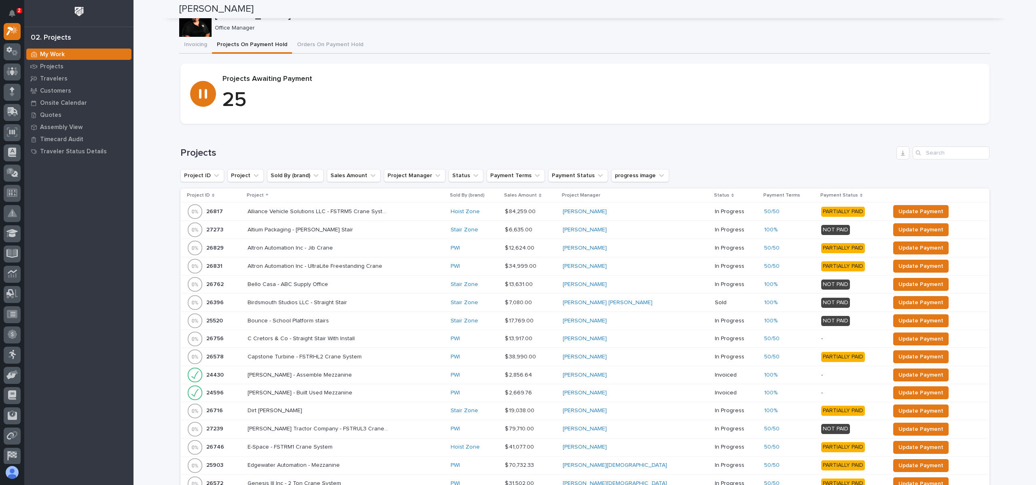
scroll to position [0, 0]
